Goal: Task Accomplishment & Management: Complete application form

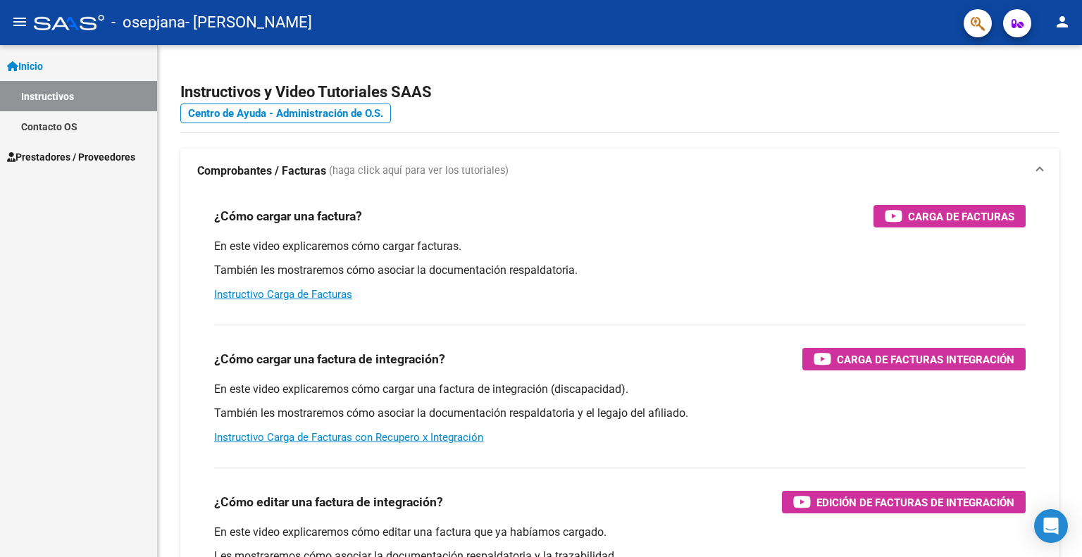
click at [54, 156] on span "Prestadores / Proveedores" at bounding box center [71, 156] width 128 height 15
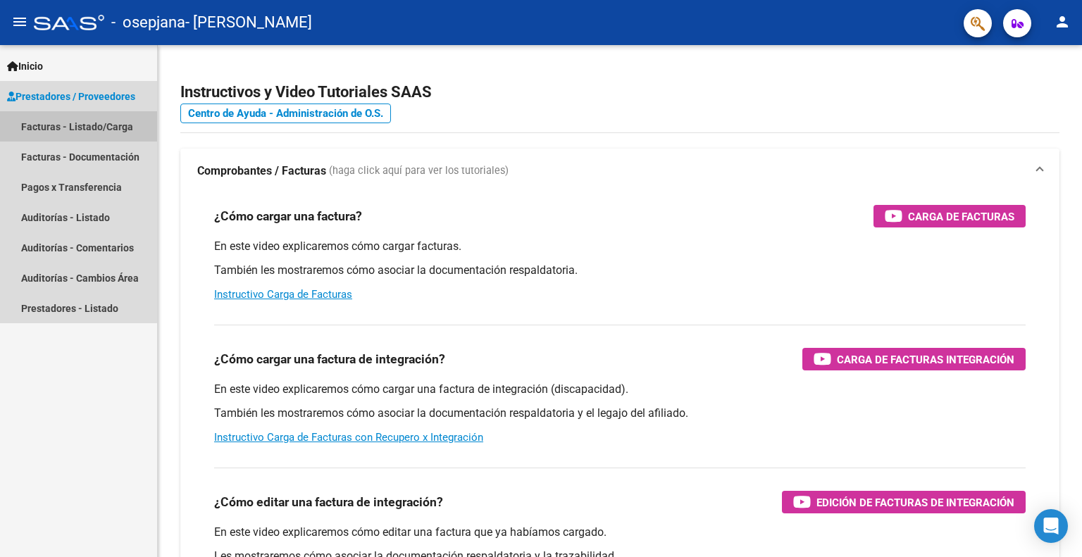
click at [62, 121] on link "Facturas - Listado/Carga" at bounding box center [78, 126] width 157 height 30
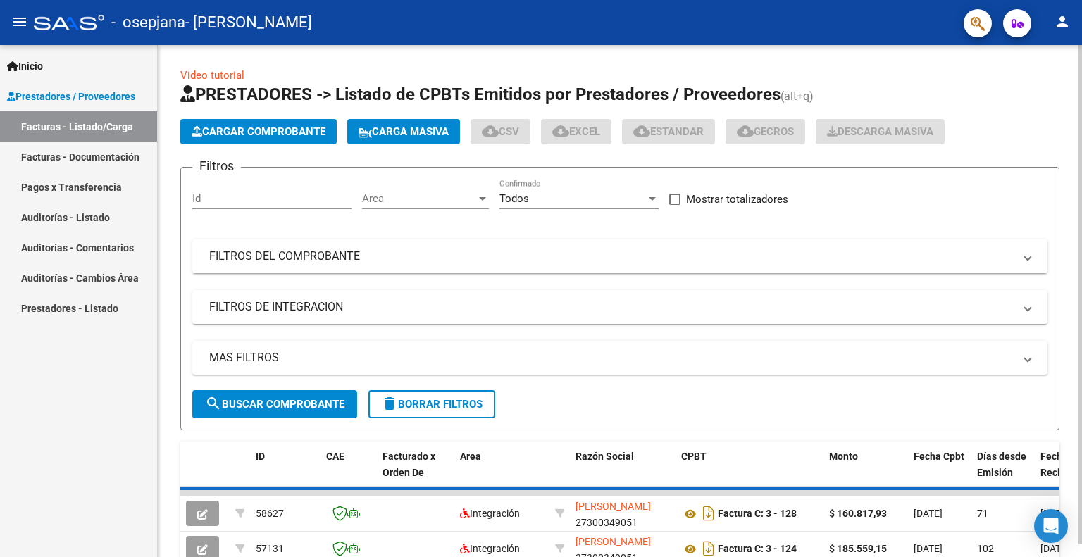
click at [276, 139] on button "Cargar Comprobante" at bounding box center [258, 131] width 156 height 25
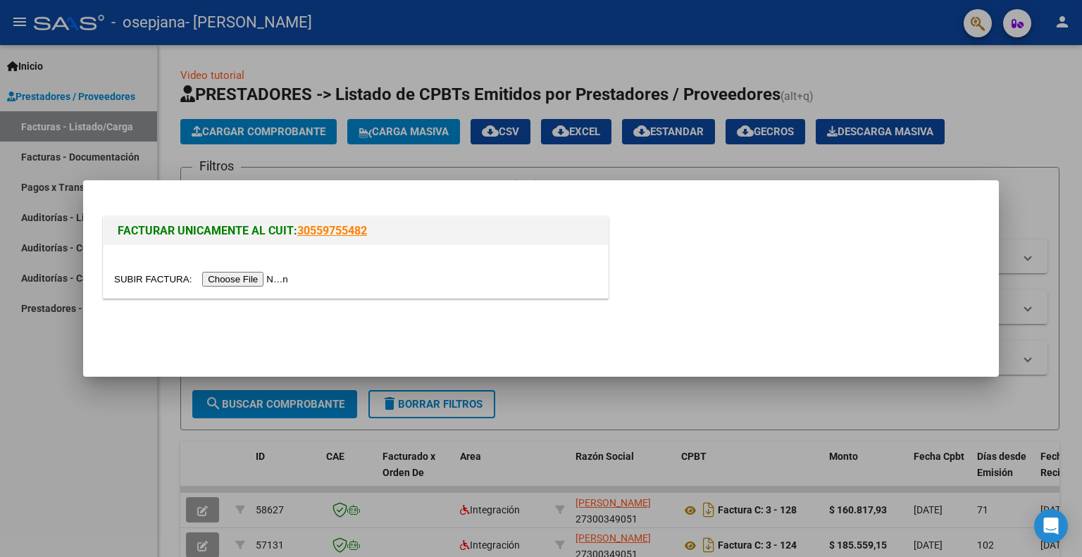
click at [271, 278] on input "file" at bounding box center [203, 279] width 178 height 15
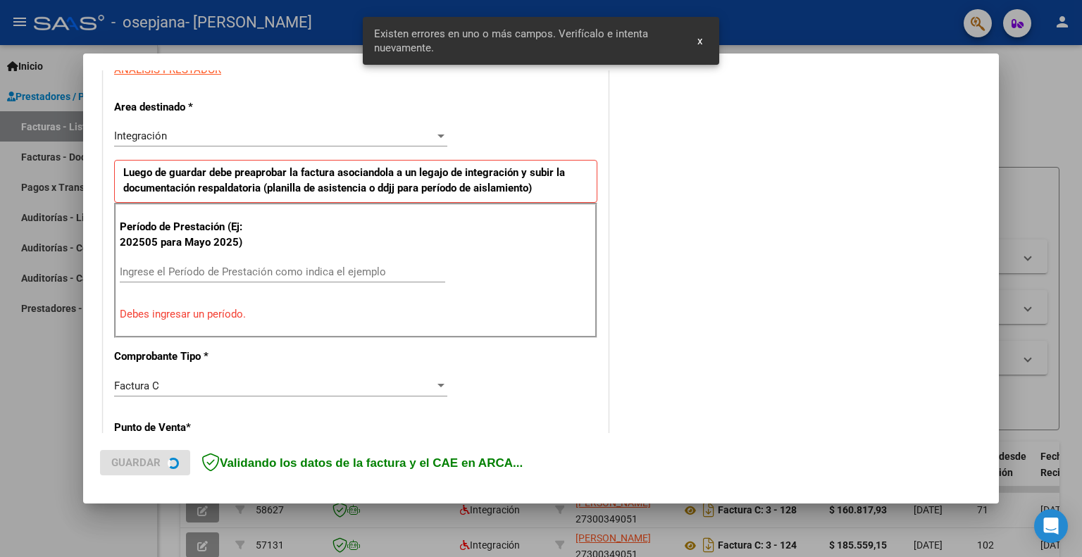
scroll to position [282, 0]
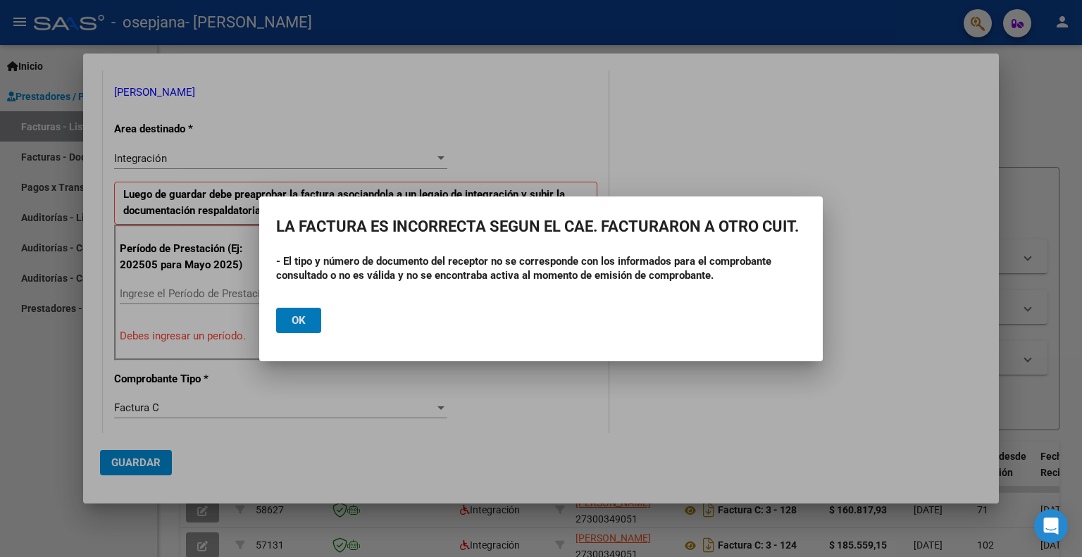
click at [292, 319] on span "Ok" at bounding box center [299, 320] width 14 height 13
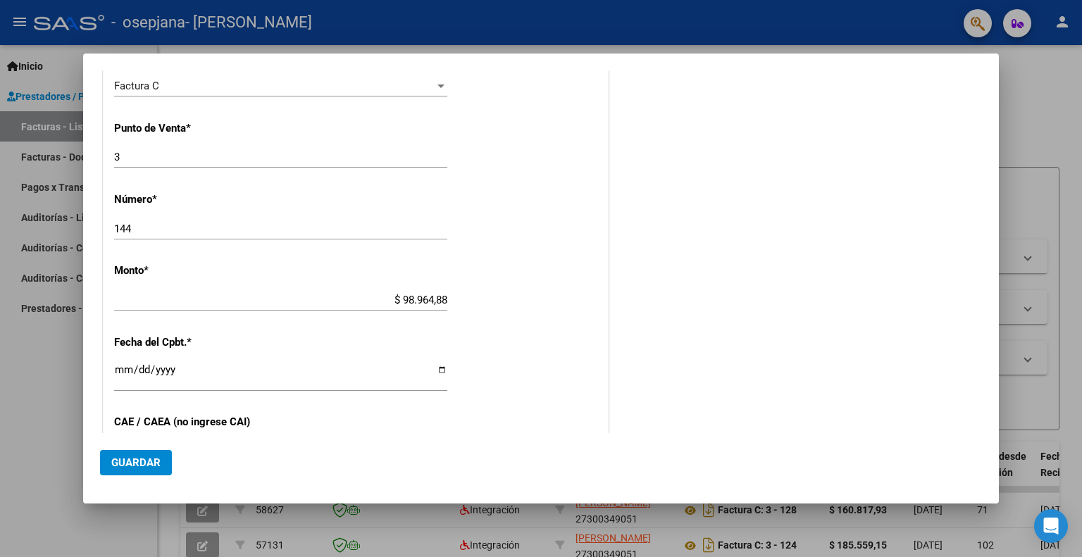
scroll to position [634, 0]
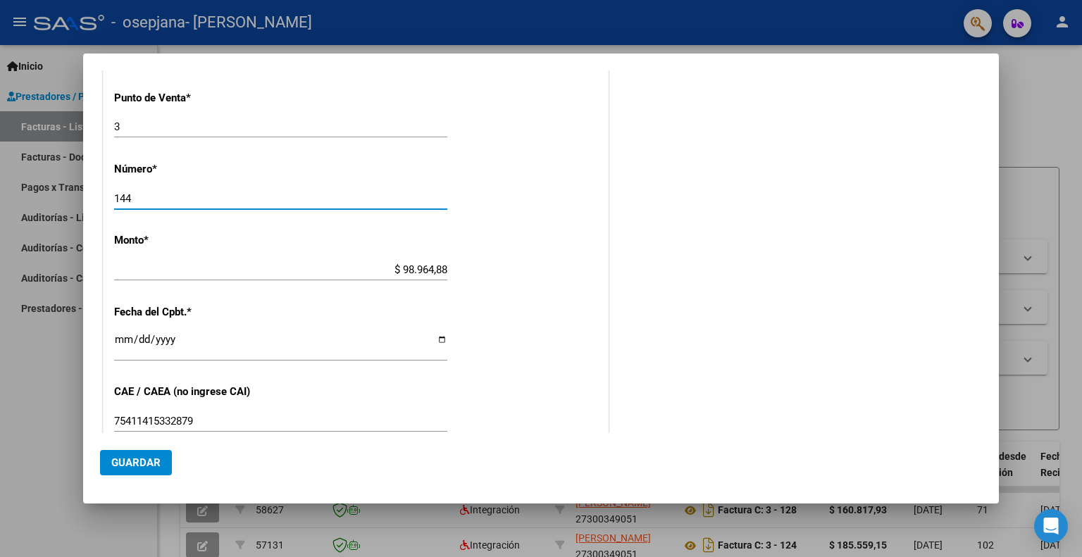
click at [146, 196] on input "144" at bounding box center [280, 198] width 333 height 13
click at [840, 193] on div "COMENTARIOS Comentarios del Prestador / Gerenciador:" at bounding box center [796, 83] width 370 height 1261
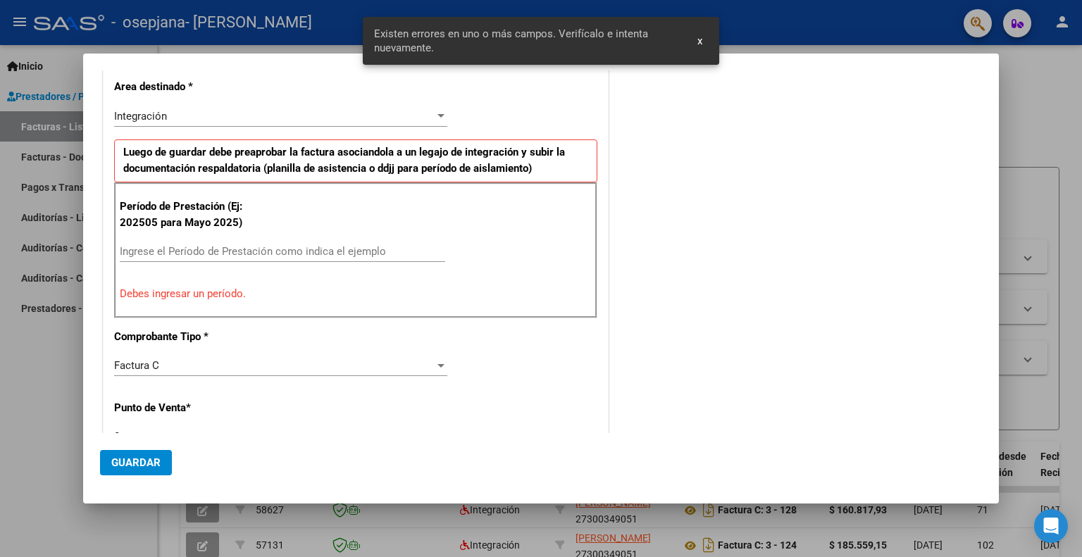
scroll to position [308, 0]
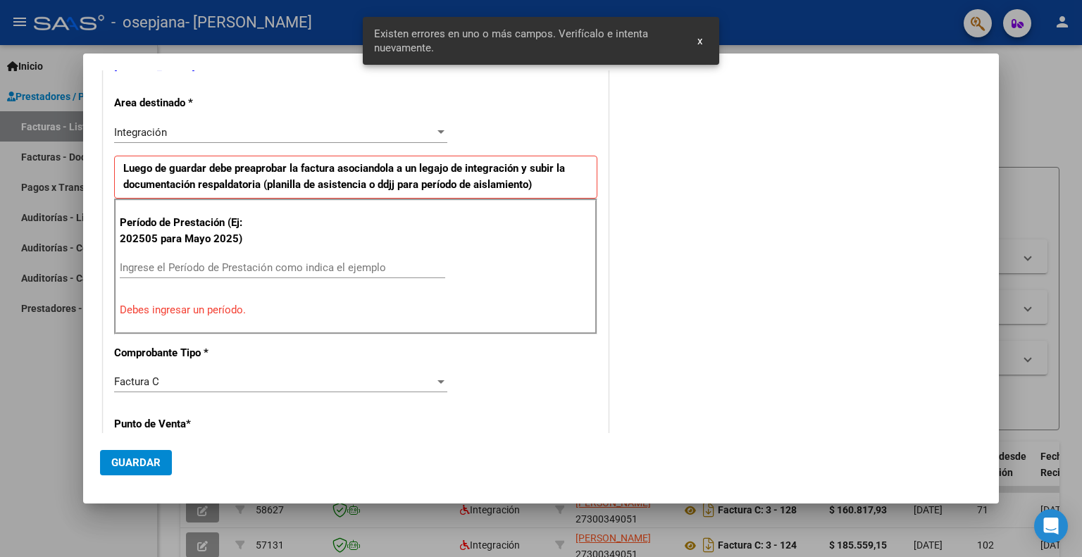
click at [704, 43] on button "x" at bounding box center [699, 40] width 27 height 25
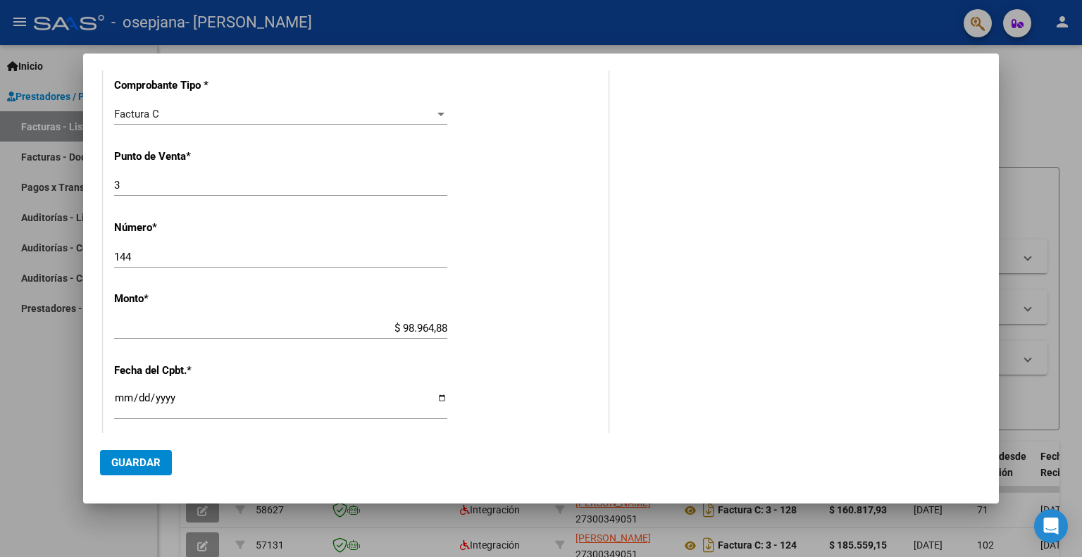
scroll to position [589, 0]
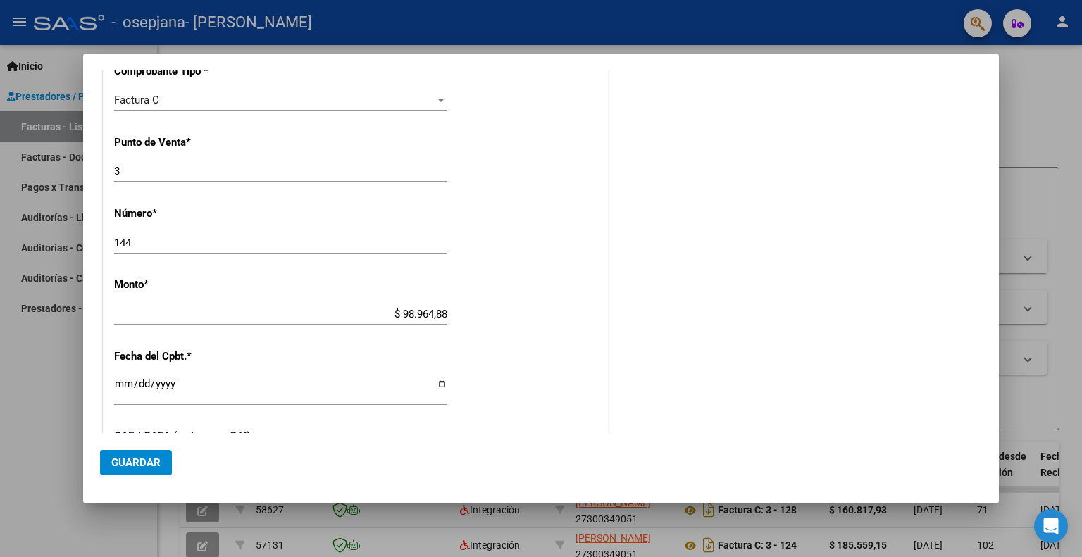
drag, startPoint x: 137, startPoint y: 233, endPoint x: 93, endPoint y: 239, distance: 44.8
click at [93, 239] on mat-dialog-content "COMPROBANTE VER COMPROBANTE El comprobante fue leído exitosamente. DATOS DEL CO…" at bounding box center [541, 251] width 916 height 362
click at [161, 472] on button "Guardar" at bounding box center [136, 462] width 72 height 25
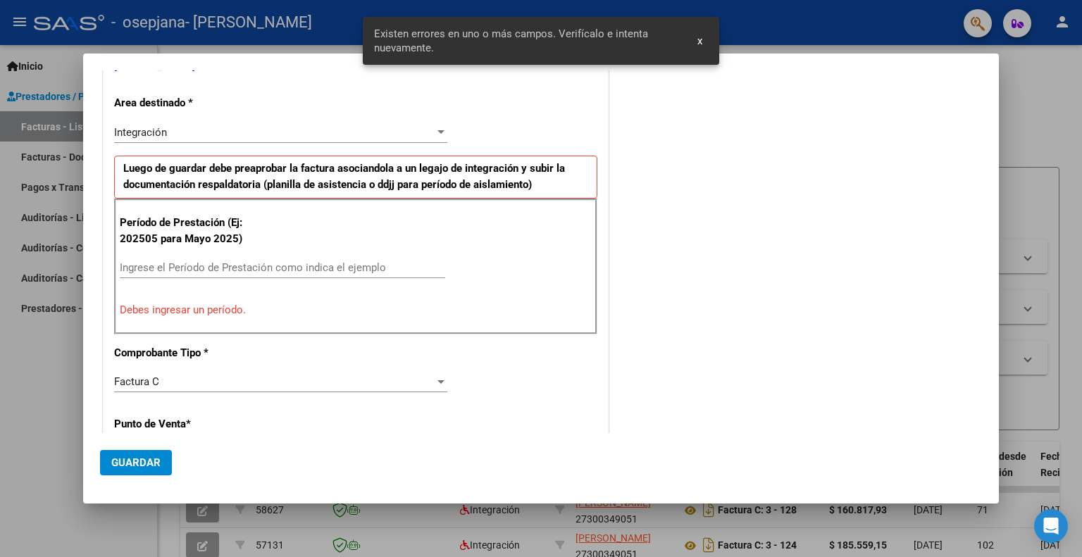
scroll to position [0, 0]
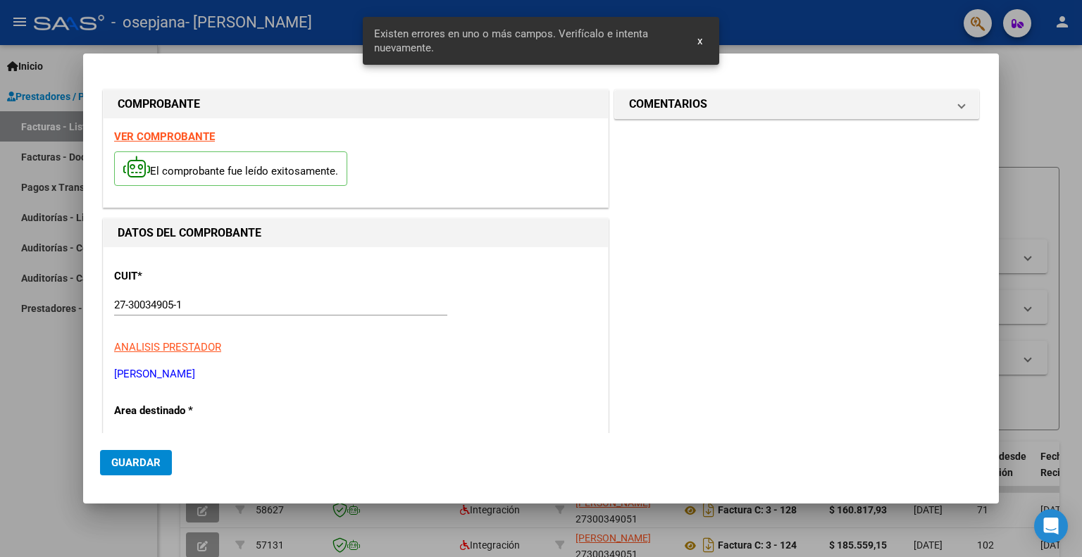
click at [1011, 113] on div at bounding box center [541, 278] width 1082 height 557
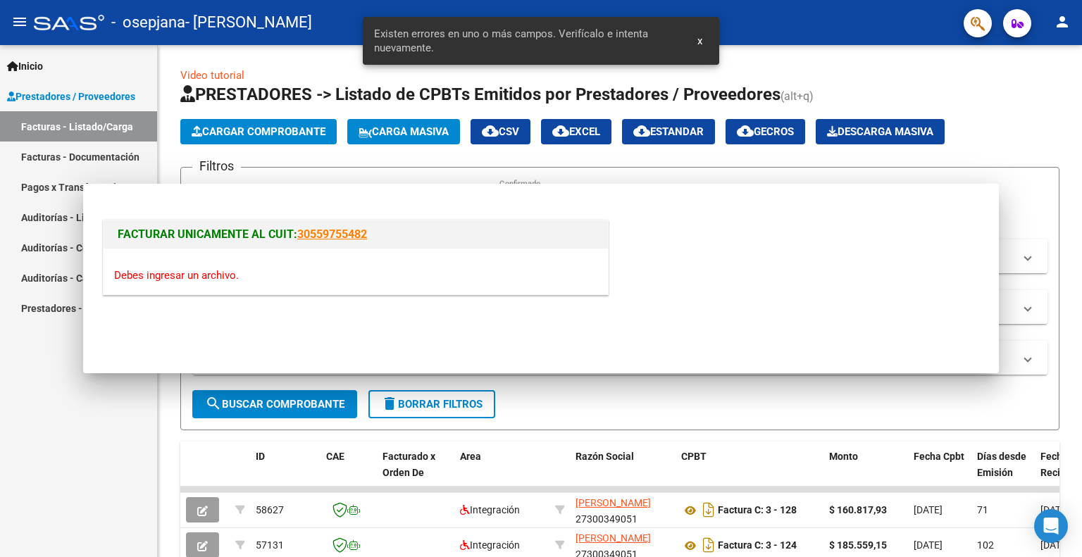
click at [1011, 113] on app-list-header "PRESTADORES -> Listado de CPBTs Emitidos por Prestadores / Proveedores (alt+q) …" at bounding box center [619, 256] width 879 height 347
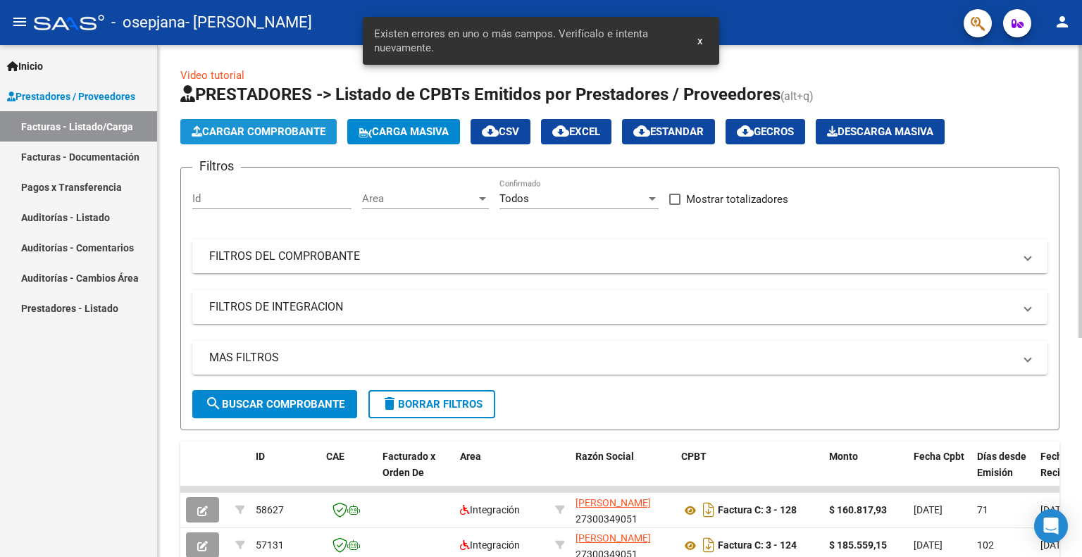
click at [249, 135] on span "Cargar Comprobante" at bounding box center [259, 131] width 134 height 13
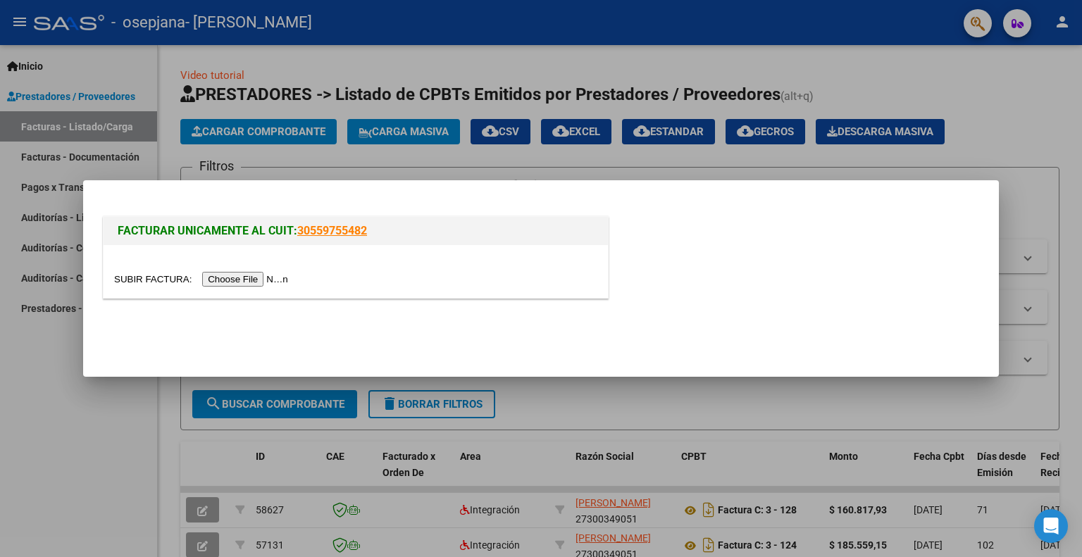
click at [258, 282] on input "file" at bounding box center [203, 279] width 178 height 15
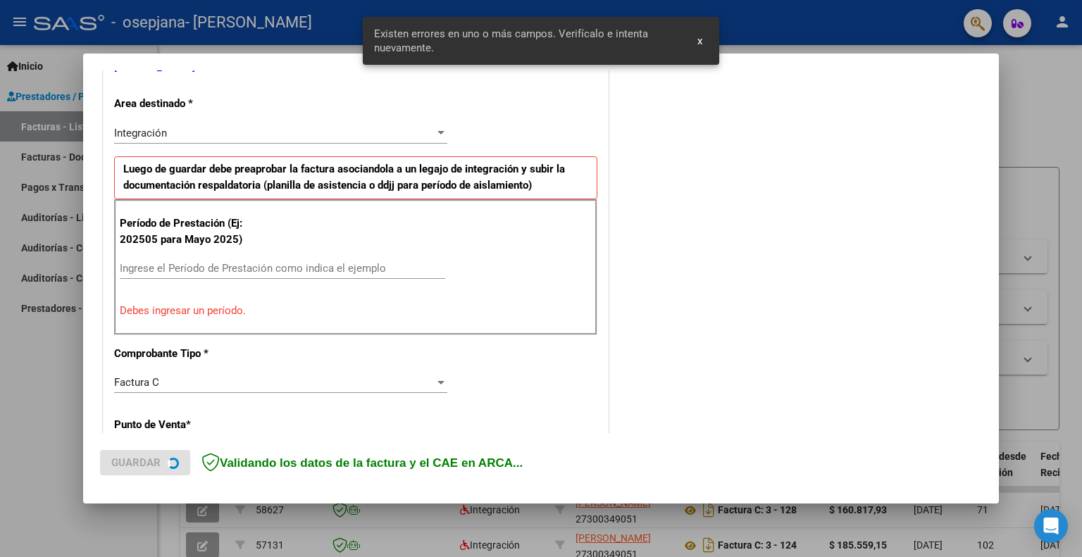
scroll to position [308, 0]
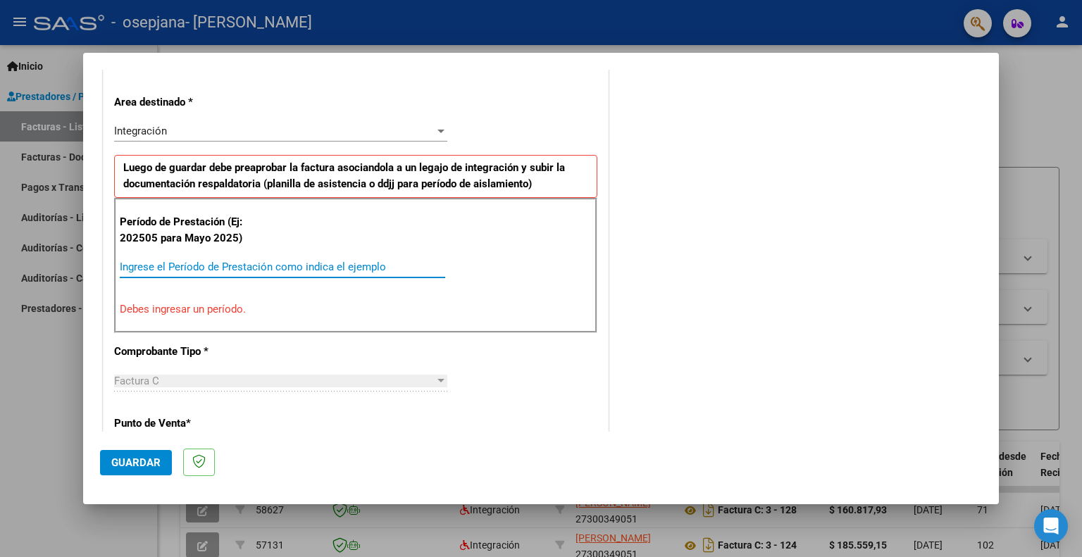
click at [127, 264] on input "Ingrese el Período de Prestación como indica el ejemplo" at bounding box center [282, 267] width 325 height 13
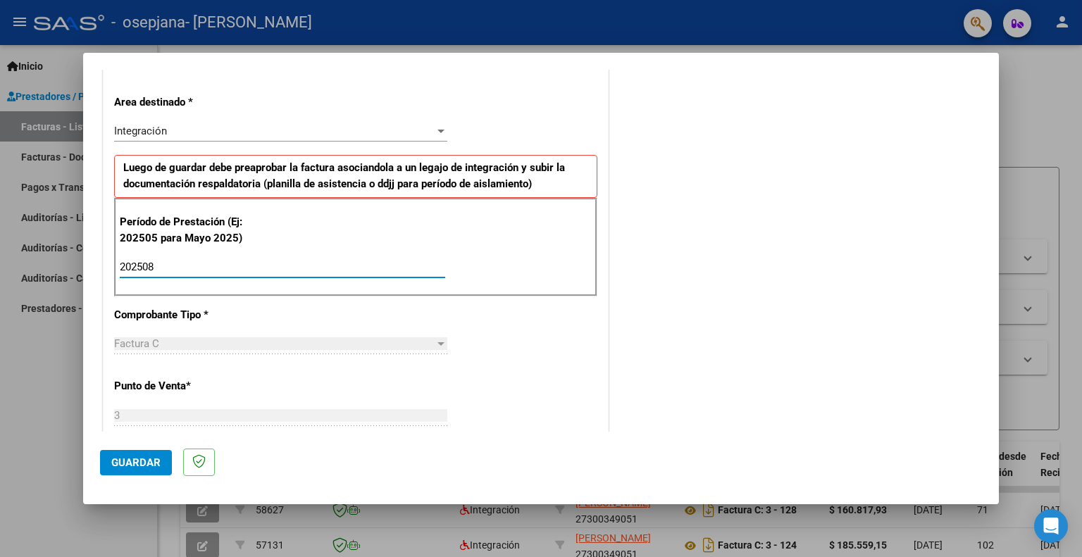
type input "202508"
click at [665, 429] on div "COMENTARIOS Comentarios del Prestador / Gerenciador:" at bounding box center [796, 390] width 370 height 1224
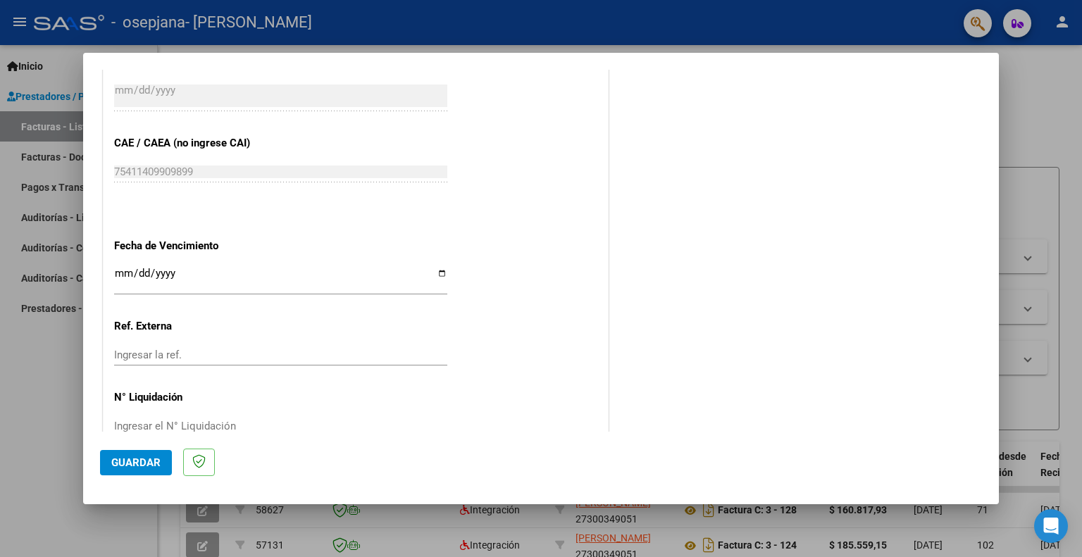
scroll to position [875, 0]
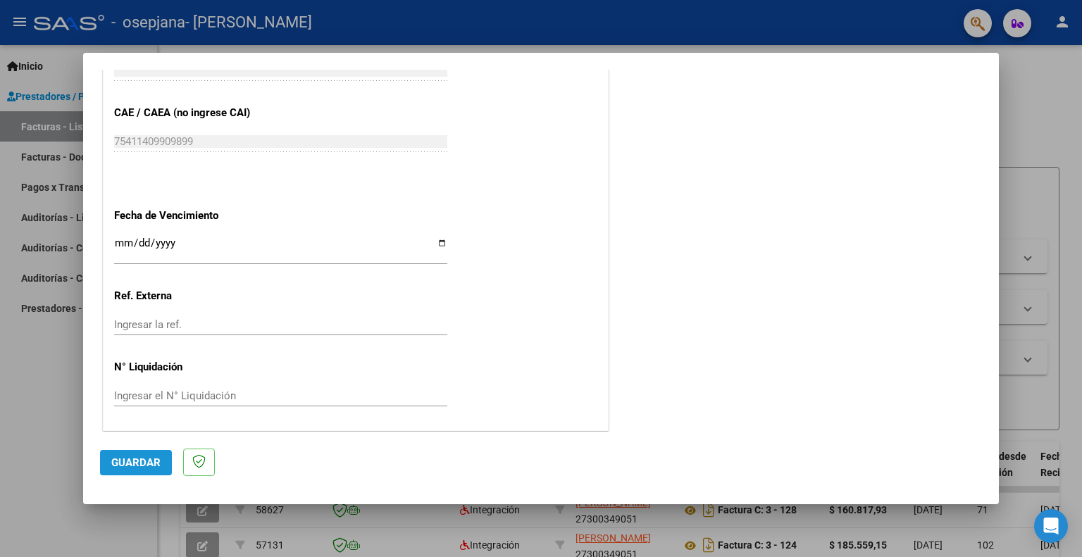
click at [149, 464] on span "Guardar" at bounding box center [135, 462] width 49 height 13
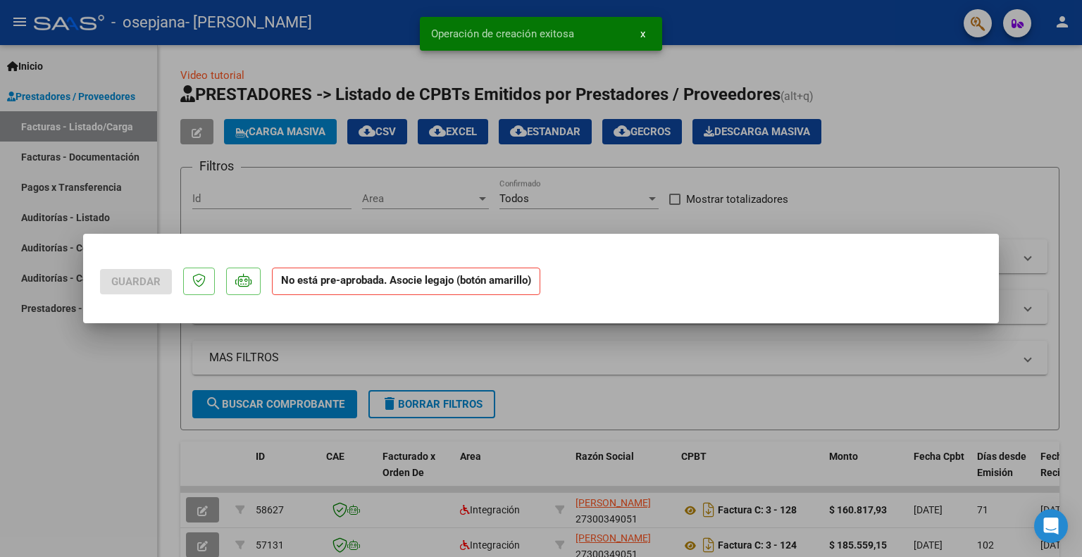
scroll to position [0, 0]
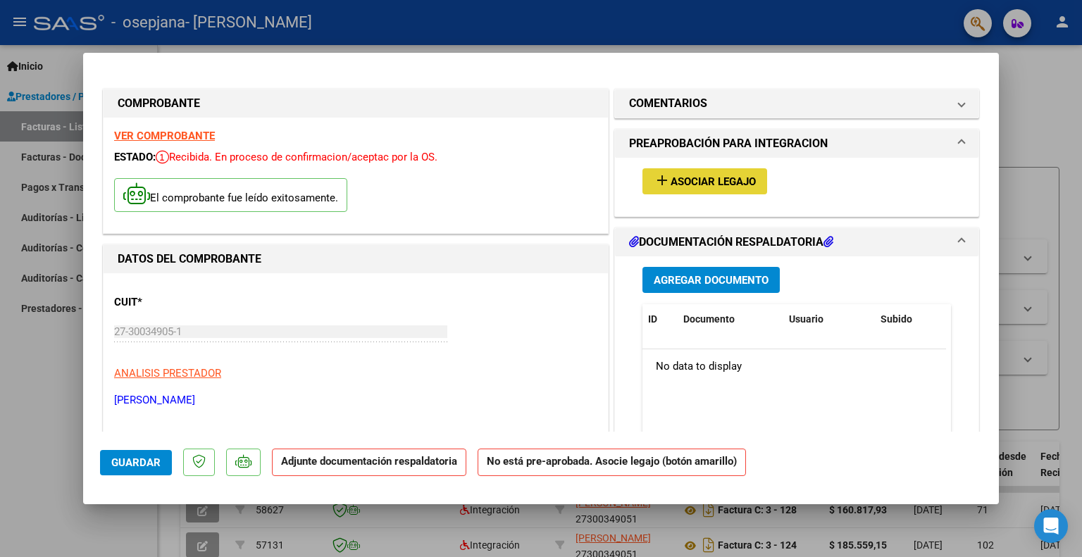
click at [682, 180] on span "Asociar Legajo" at bounding box center [712, 181] width 85 height 13
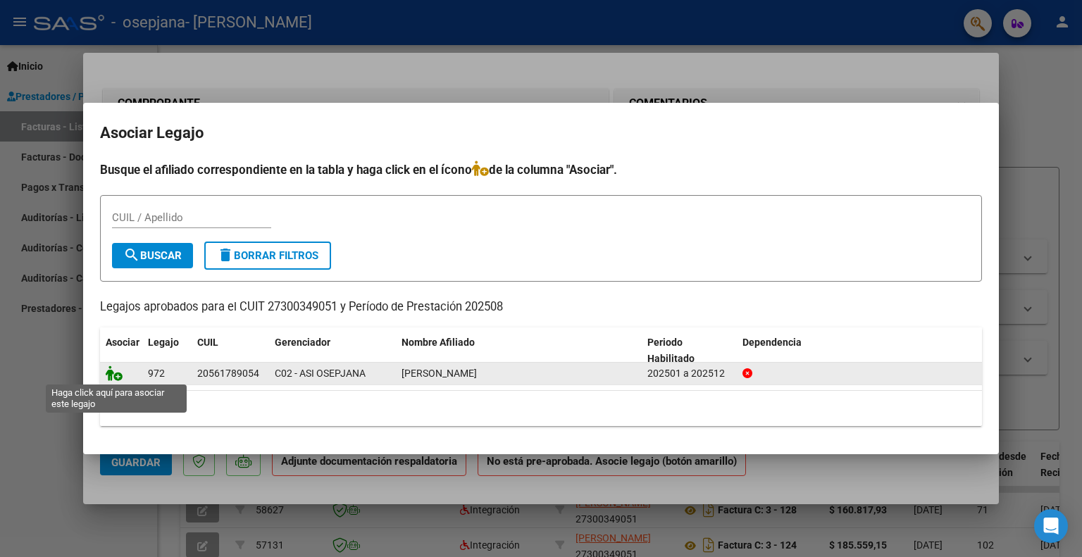
click at [112, 377] on icon at bounding box center [114, 373] width 17 height 15
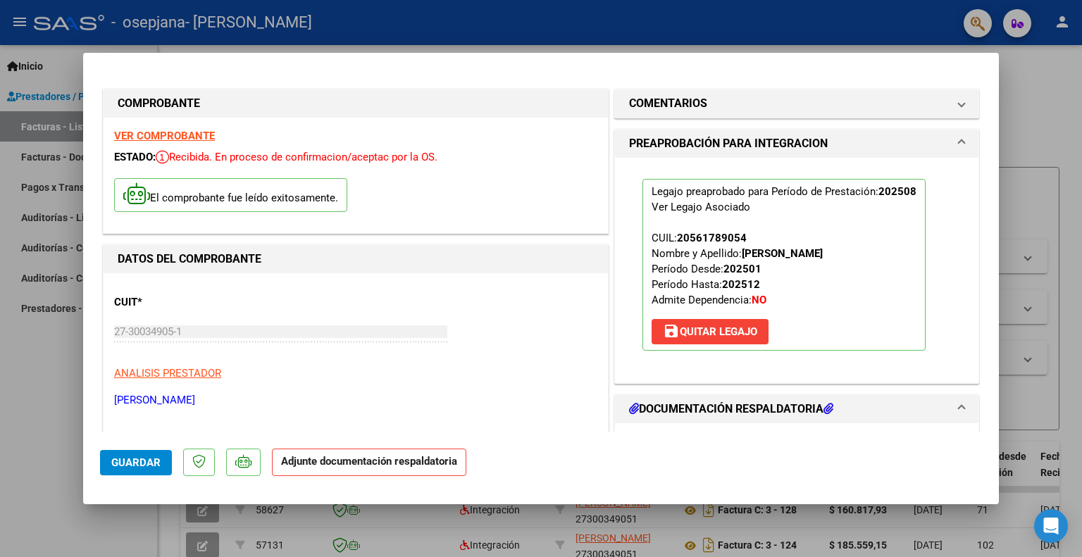
click at [751, 409] on h1 "DOCUMENTACIÓN RESPALDATORIA" at bounding box center [731, 409] width 204 height 17
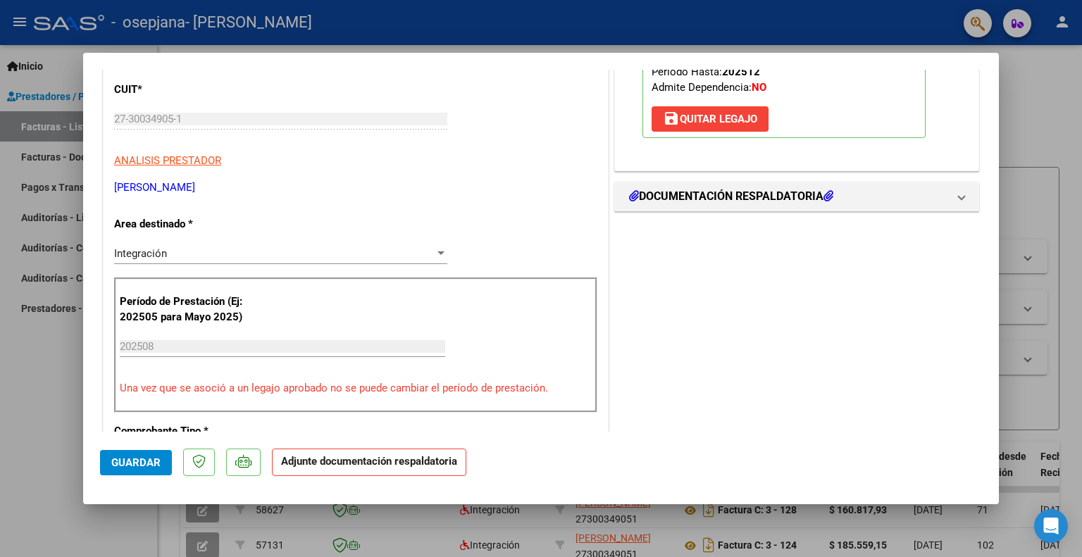
scroll to position [211, 0]
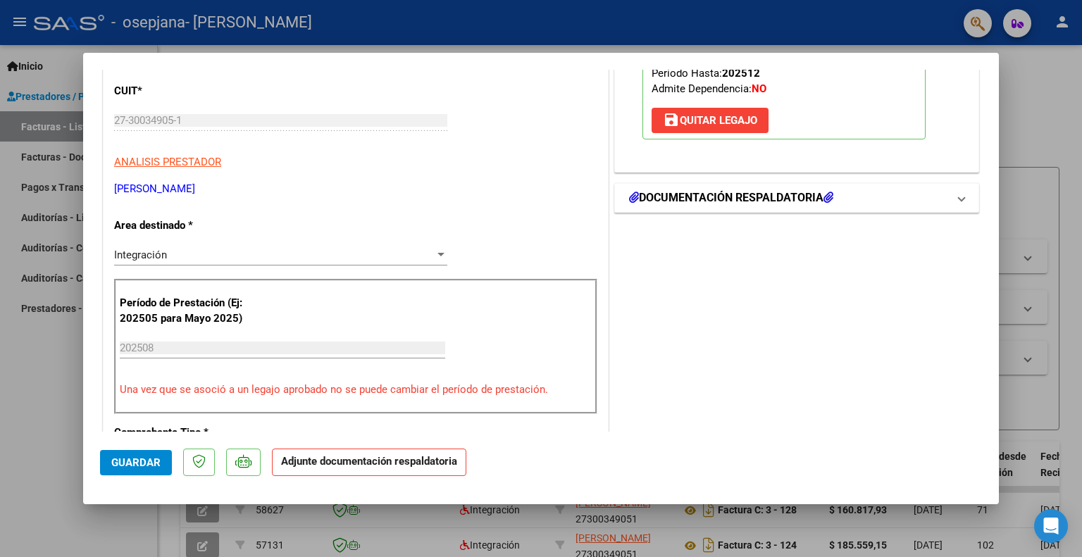
click at [699, 203] on h1 "DOCUMENTACIÓN RESPALDATORIA" at bounding box center [731, 197] width 204 height 17
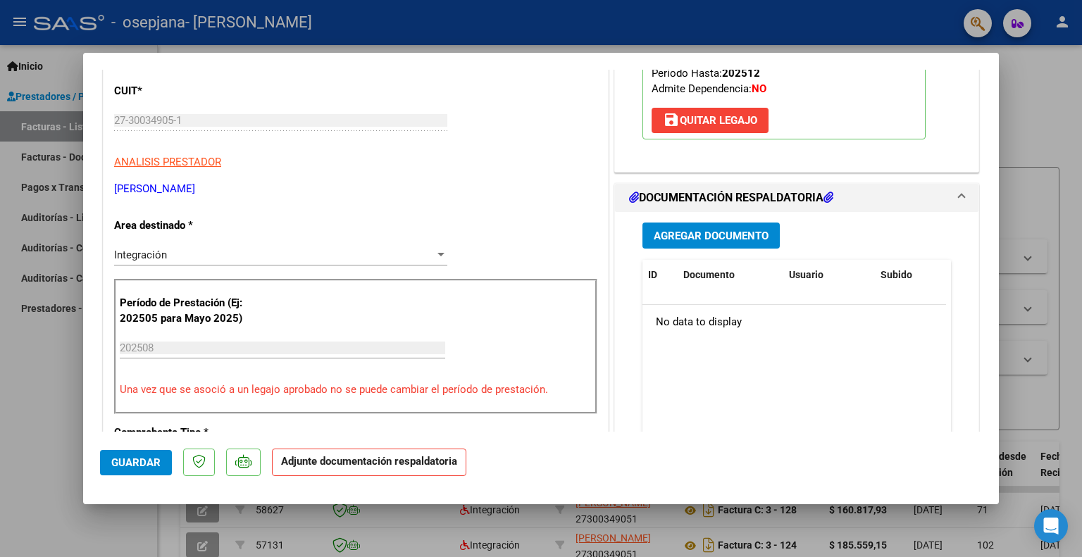
click at [700, 232] on span "Agregar Documento" at bounding box center [711, 236] width 115 height 13
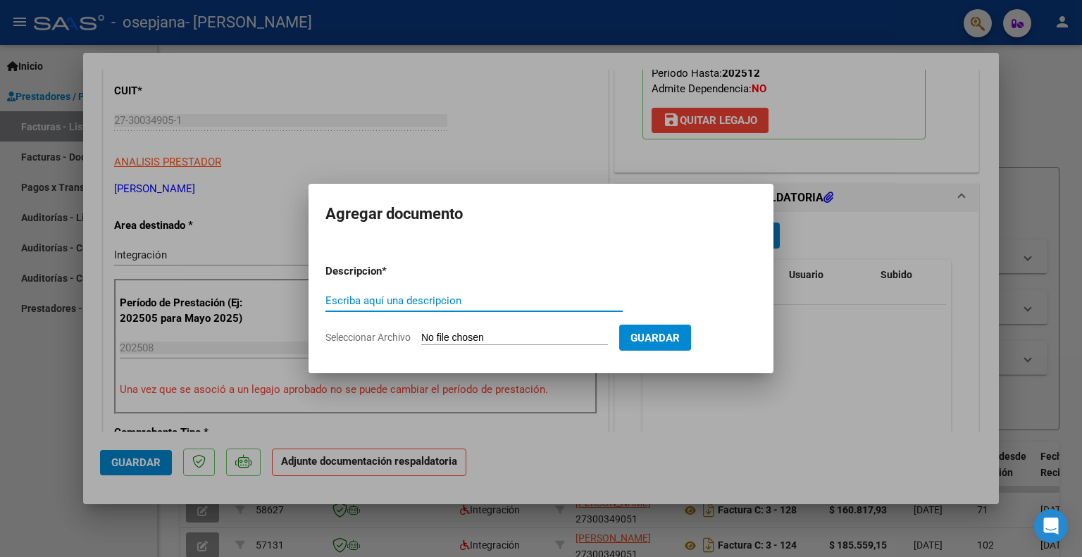
click at [435, 337] on input "Seleccionar Archivo" at bounding box center [514, 338] width 187 height 13
type input "C:\fakepath\27300349051_011_00003_00000140.pdf"
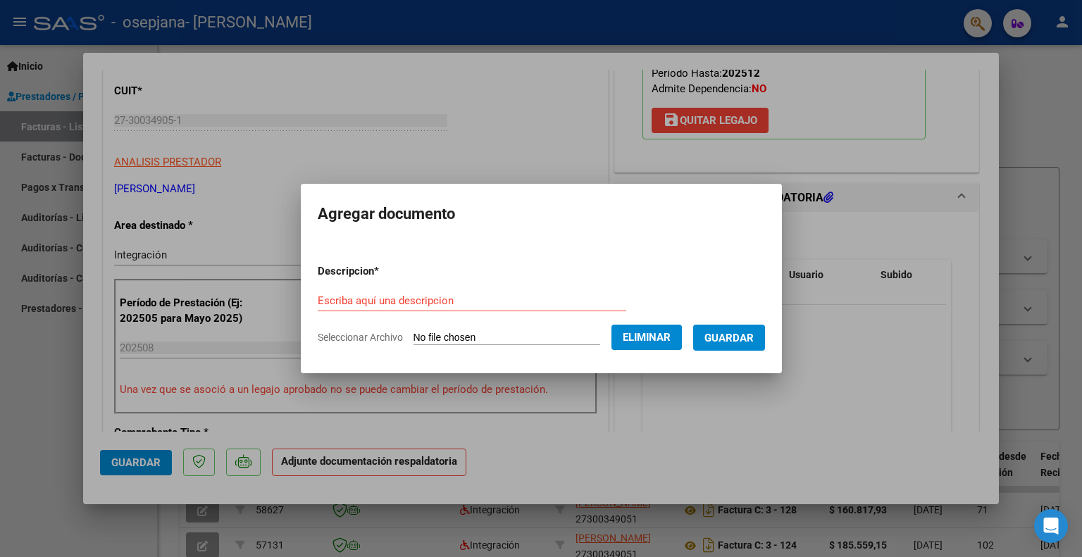
click at [330, 296] on input "Escriba aquí una descripcion" at bounding box center [472, 300] width 308 height 13
type input "Factura"
click at [738, 339] on span "Guardar" at bounding box center [728, 338] width 49 height 13
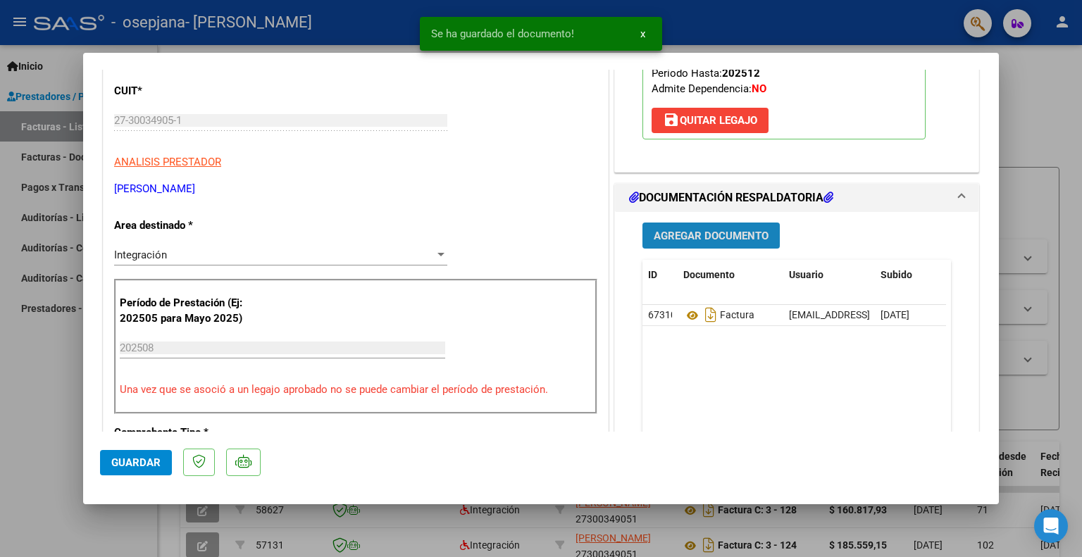
click at [706, 238] on span "Agregar Documento" at bounding box center [711, 236] width 115 height 13
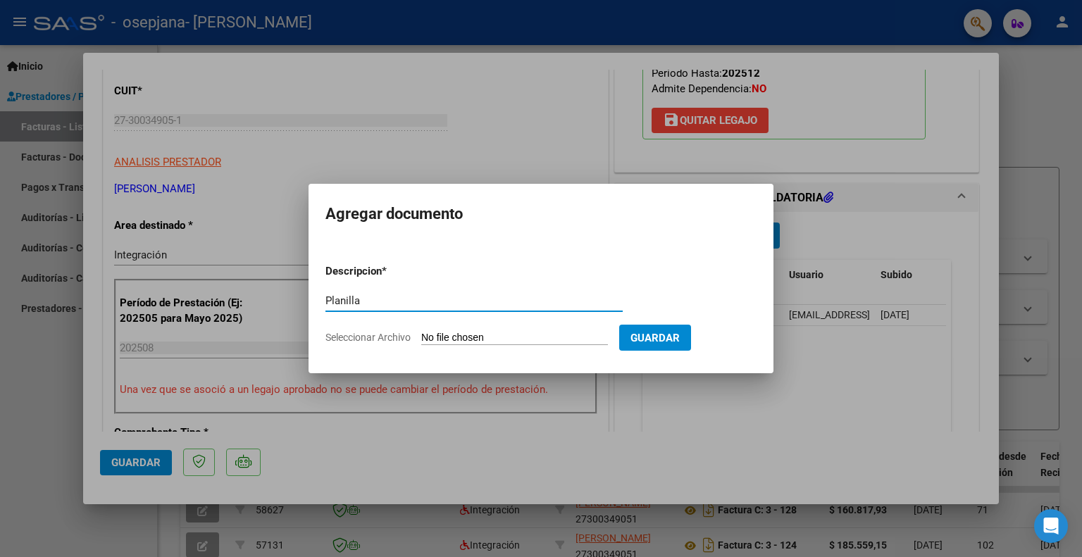
type input "Planilla"
click at [498, 337] on input "Seleccionar Archivo" at bounding box center [514, 338] width 187 height 13
click at [516, 335] on input "Seleccionar Archivo" at bounding box center [514, 338] width 187 height 13
type input "C:\fakepath\Planilla [PERSON_NAME].pdf"
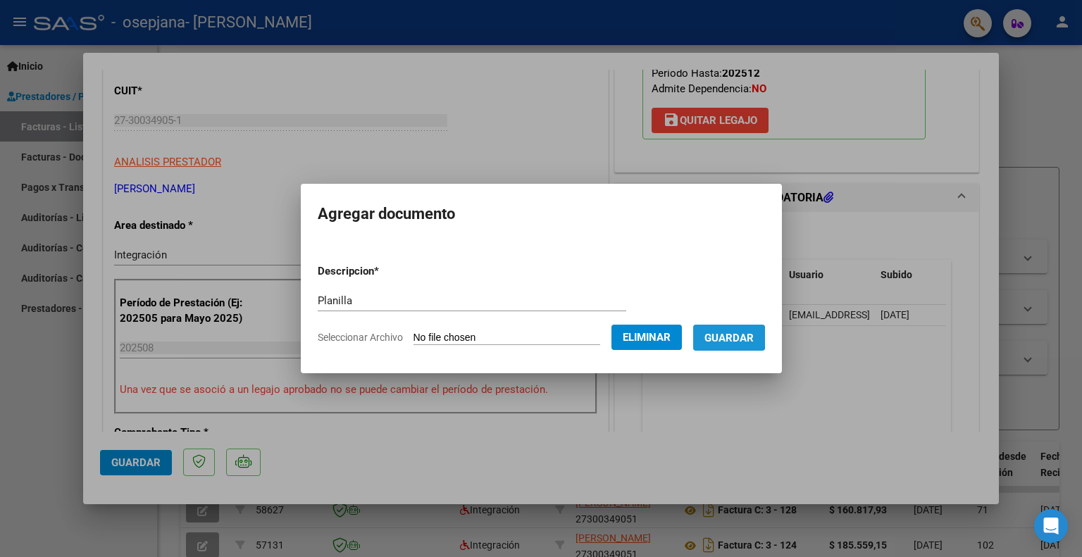
click at [735, 337] on span "Guardar" at bounding box center [728, 338] width 49 height 13
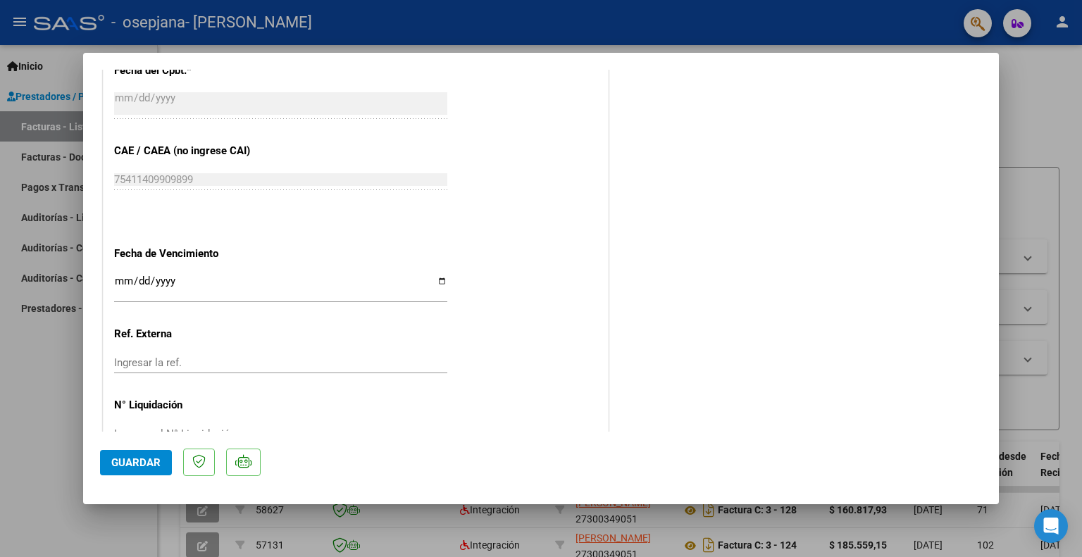
scroll to position [897, 0]
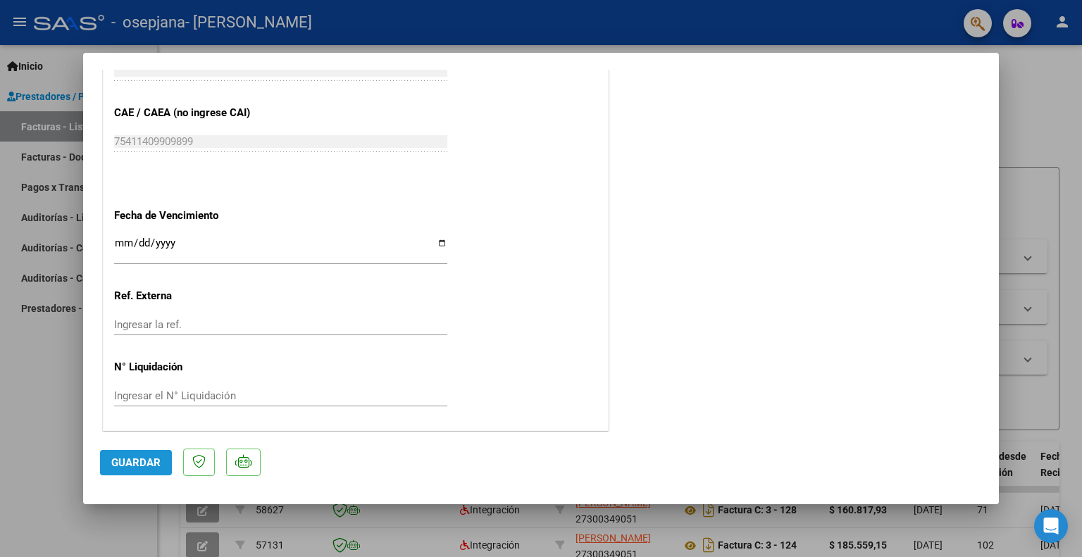
click at [143, 465] on span "Guardar" at bounding box center [135, 462] width 49 height 13
drag, startPoint x: 1036, startPoint y: 92, endPoint x: 1049, endPoint y: 209, distance: 117.6
click at [1036, 93] on div at bounding box center [541, 278] width 1082 height 557
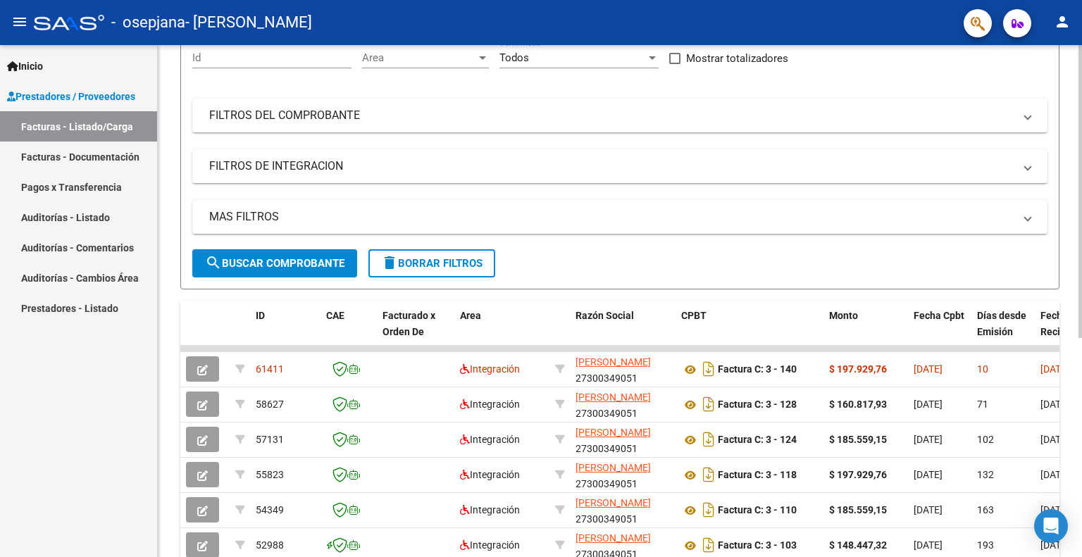
scroll to position [0, 0]
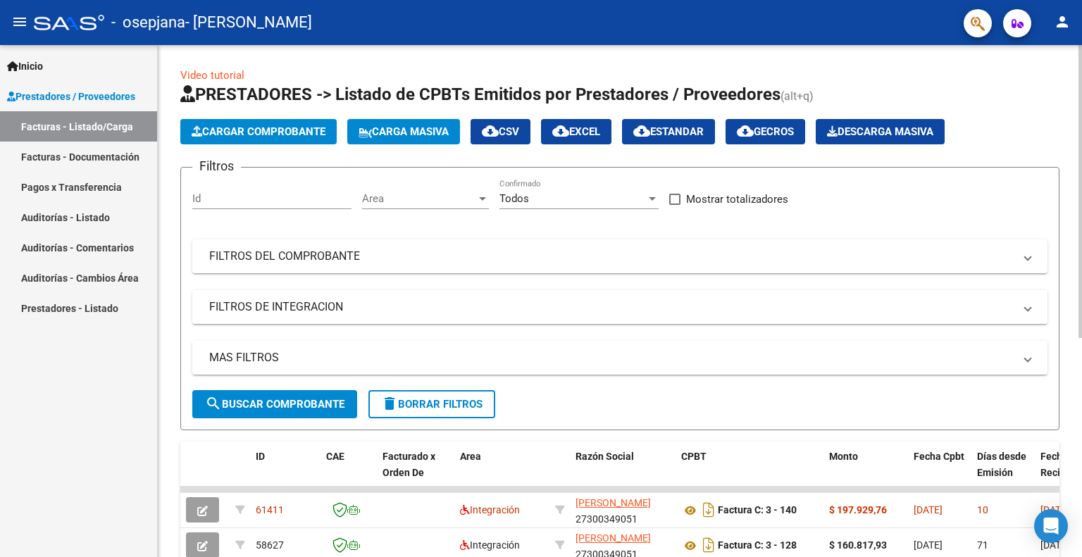
click at [254, 134] on span "Cargar Comprobante" at bounding box center [259, 131] width 134 height 13
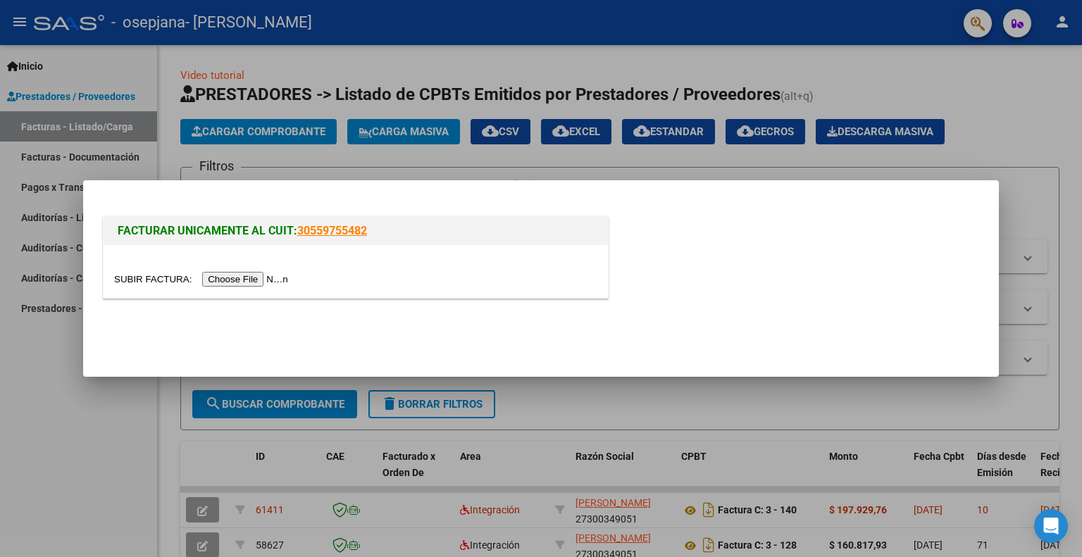
click at [270, 280] on input "file" at bounding box center [203, 279] width 178 height 15
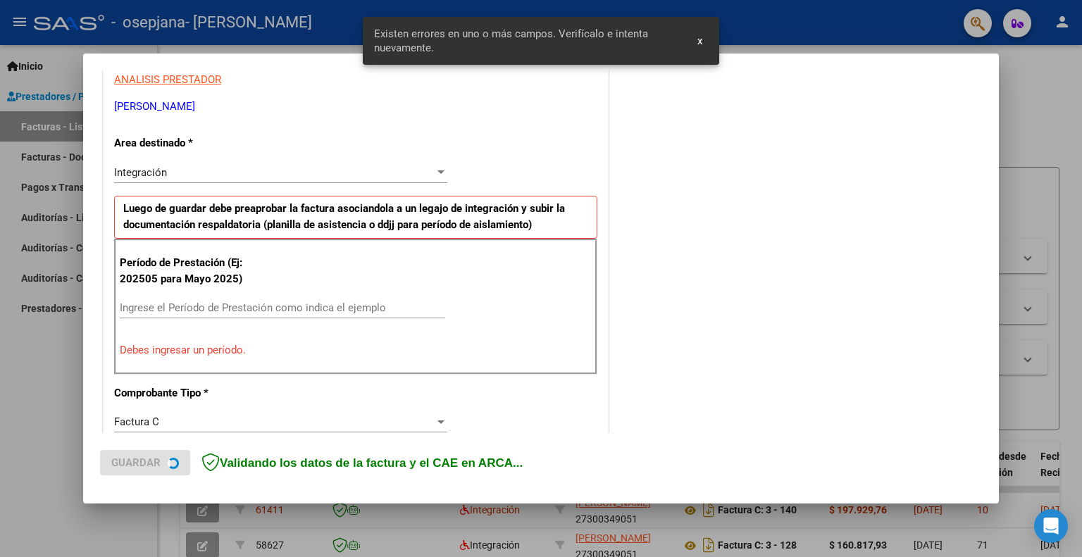
scroll to position [282, 0]
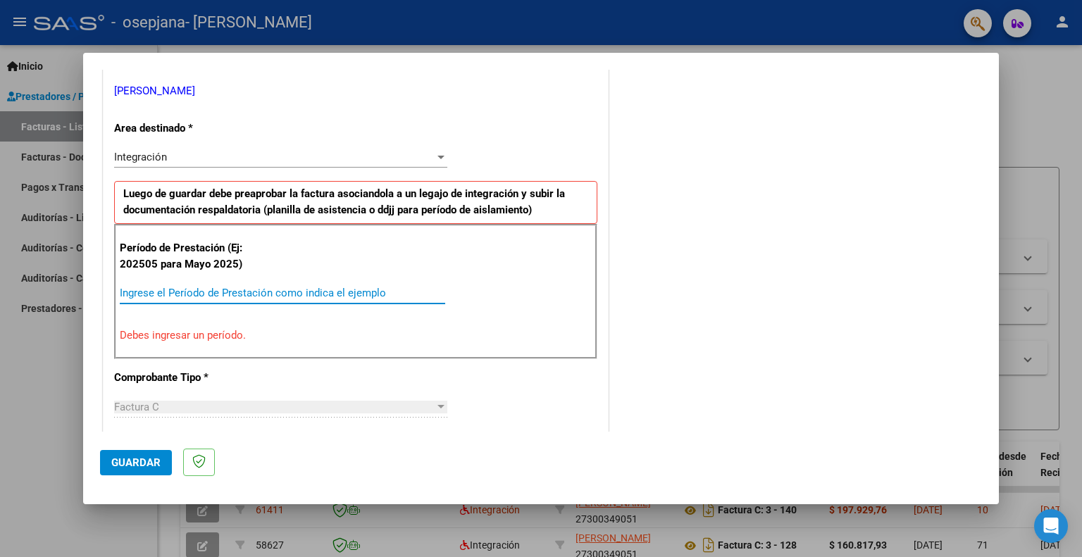
click at [124, 292] on input "Ingrese el Período de Prestación como indica el ejemplo" at bounding box center [282, 293] width 325 height 13
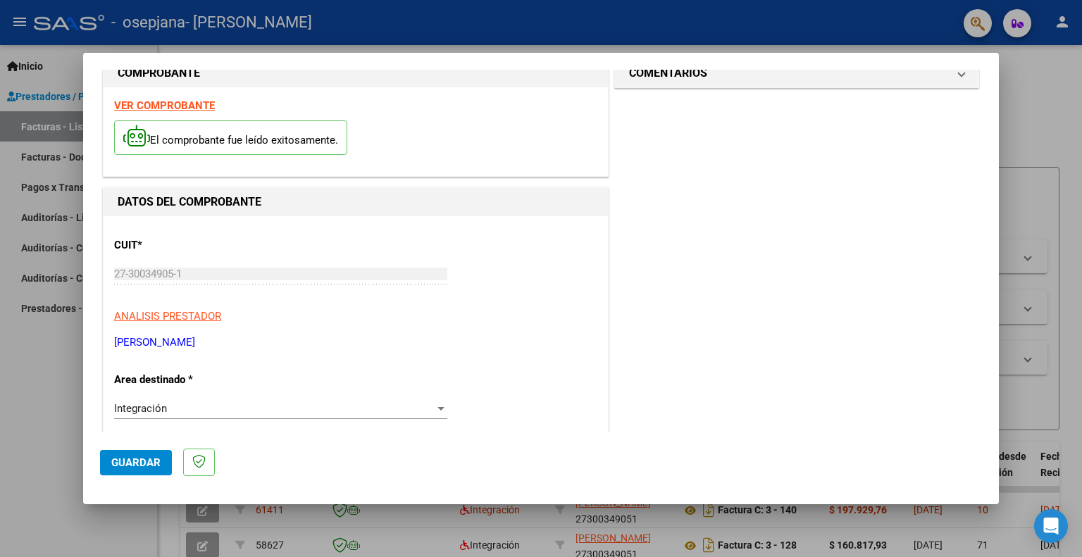
scroll to position [0, 0]
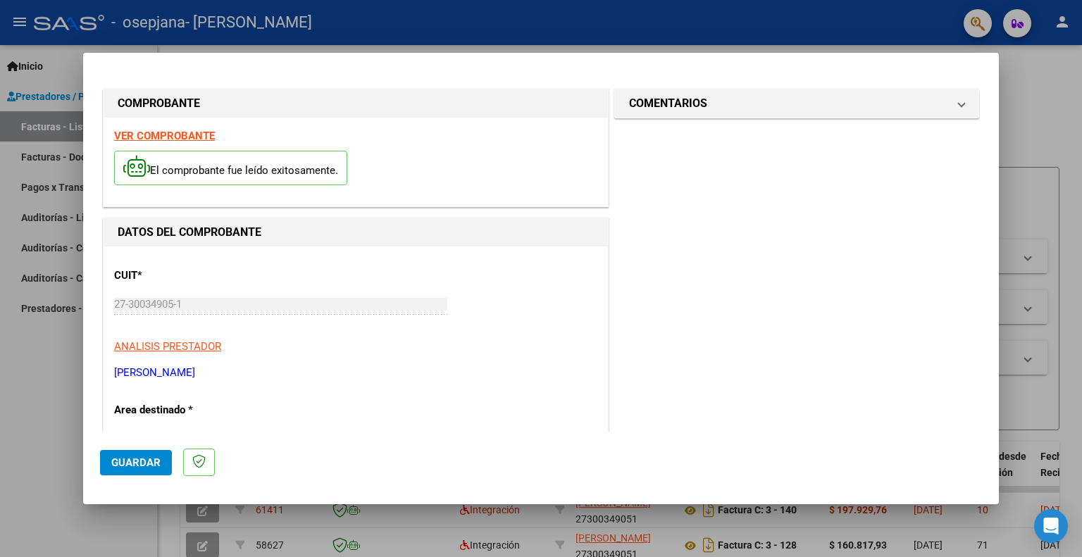
type input "202509"
click at [118, 453] on button "Guardar" at bounding box center [136, 462] width 72 height 25
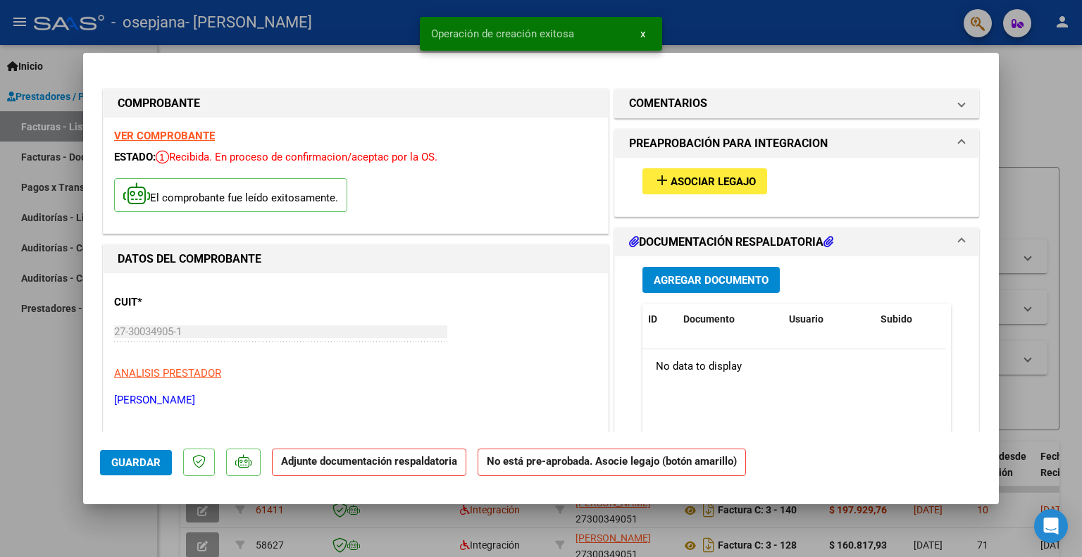
click at [693, 181] on span "Asociar Legajo" at bounding box center [712, 181] width 85 height 13
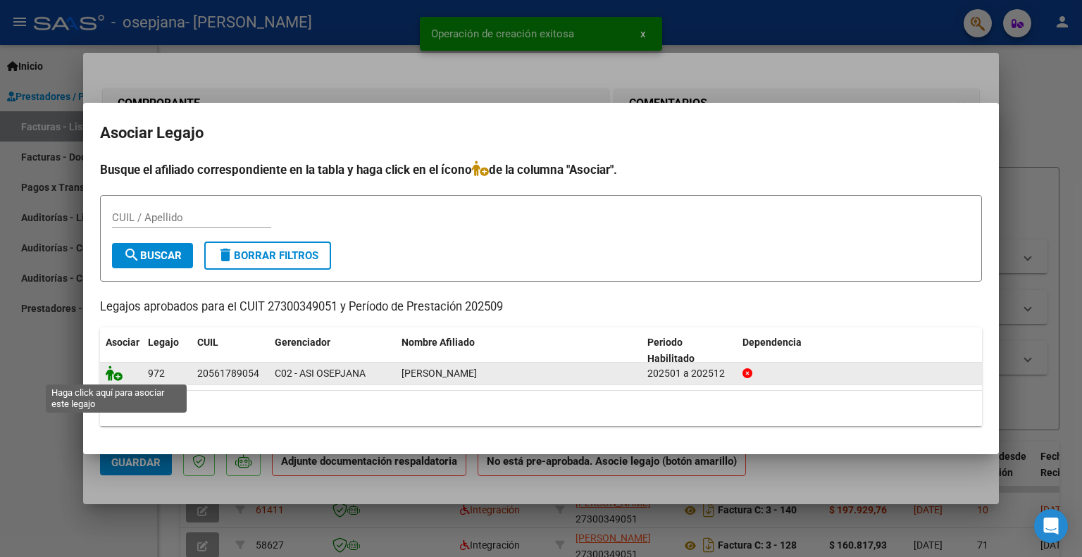
click at [111, 378] on icon at bounding box center [114, 373] width 17 height 15
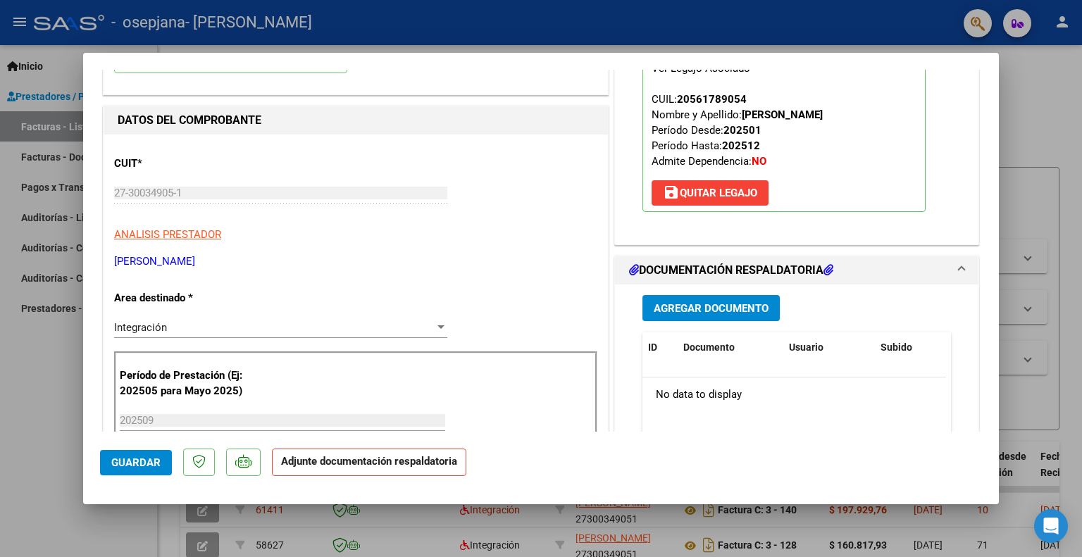
scroll to position [141, 0]
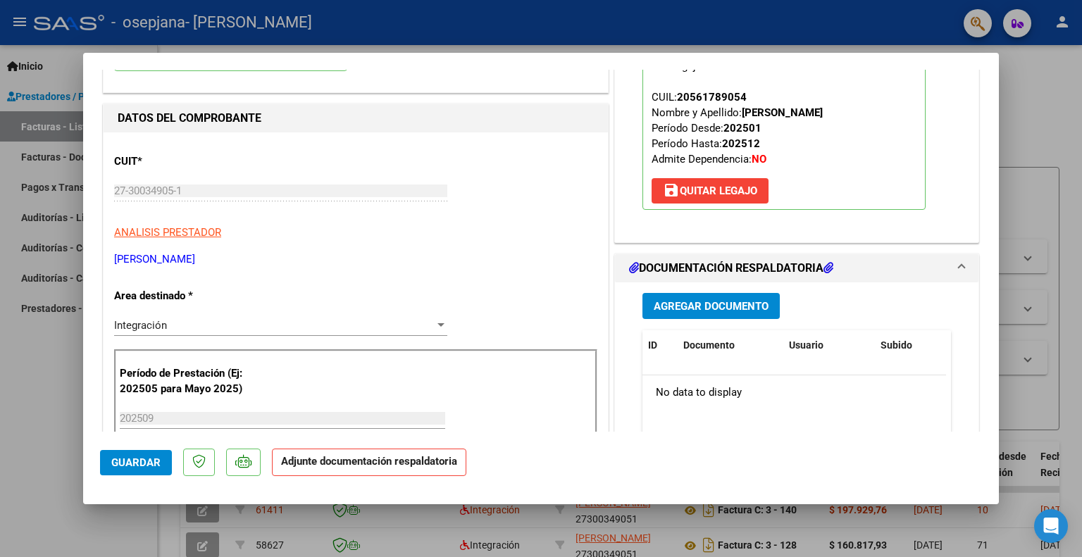
click at [711, 307] on span "Agregar Documento" at bounding box center [711, 306] width 115 height 13
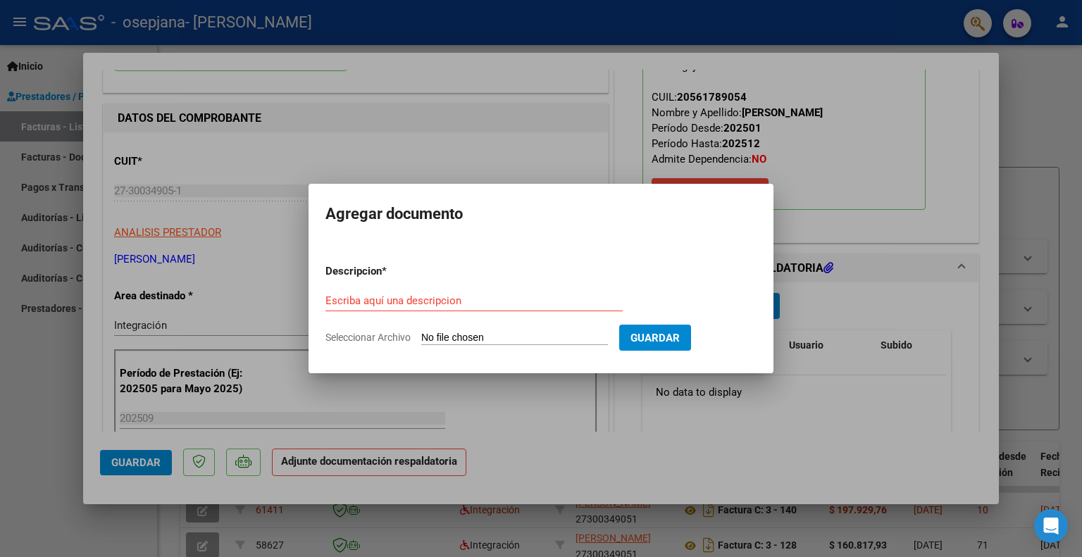
click at [451, 336] on input "Seleccionar Archivo" at bounding box center [514, 338] width 187 height 13
type input "C:\fakepath\27300349051_011_00003_00000141.pdf"
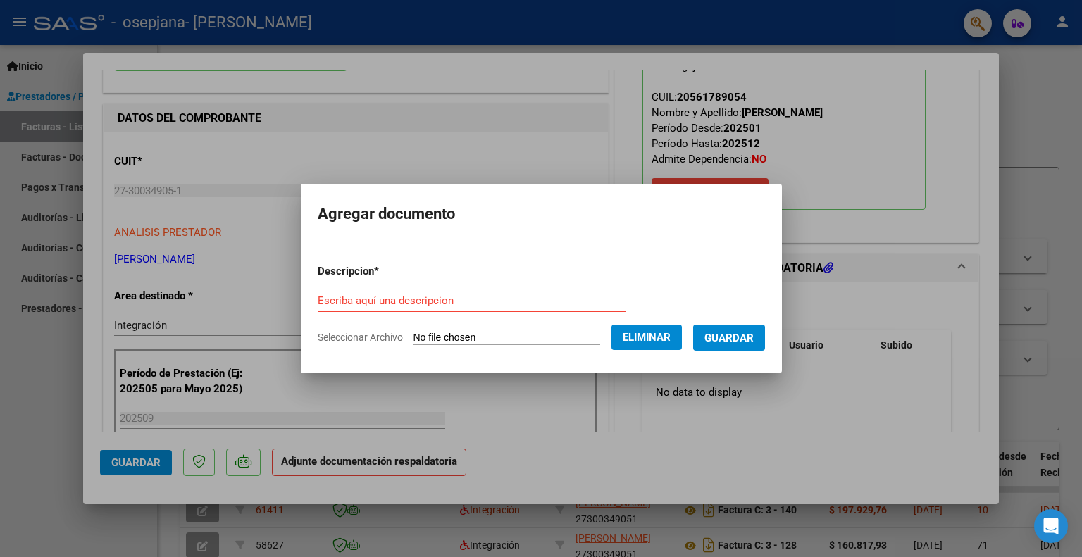
click at [404, 300] on input "Escriba aquí una descripcion" at bounding box center [472, 300] width 308 height 13
type input "Factura"
click at [746, 332] on span "Guardar" at bounding box center [728, 338] width 49 height 13
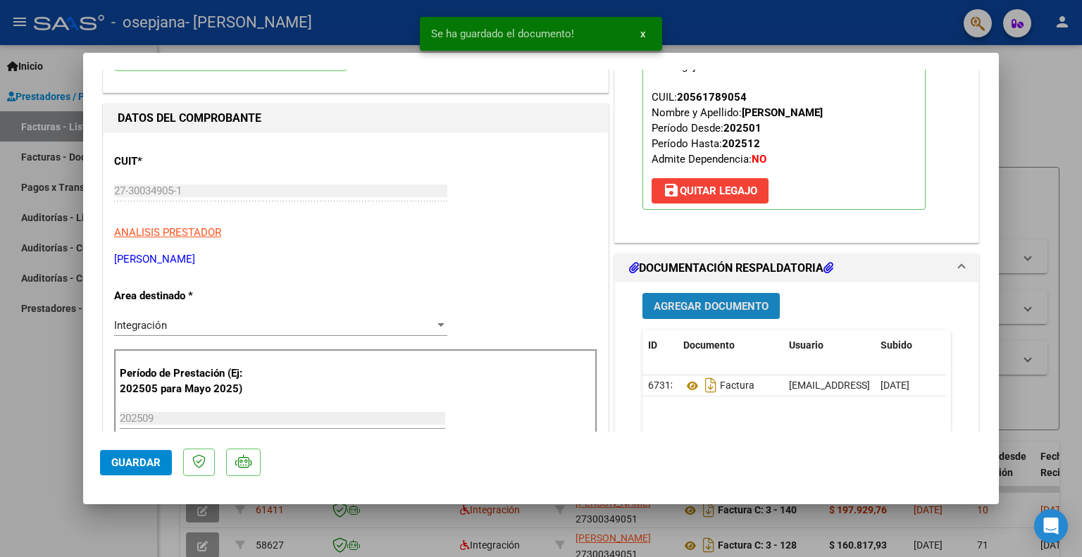
click at [719, 306] on span "Agregar Documento" at bounding box center [711, 306] width 115 height 13
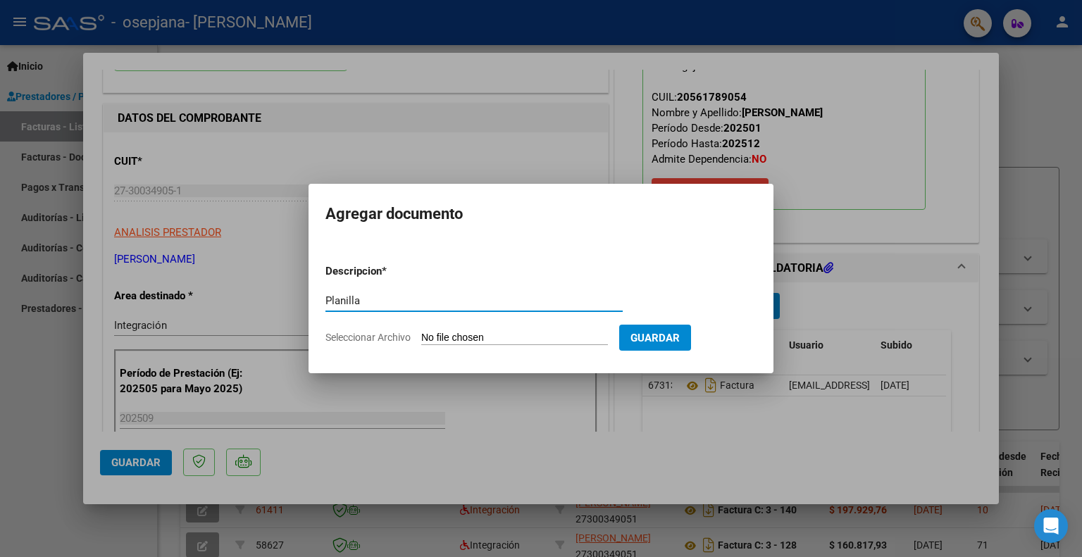
type input "Planilla"
click at [475, 337] on input "Seleccionar Archivo" at bounding box center [514, 338] width 187 height 13
type input "C:\fakepath\Planilla Septiembre [PERSON_NAME].pdf"
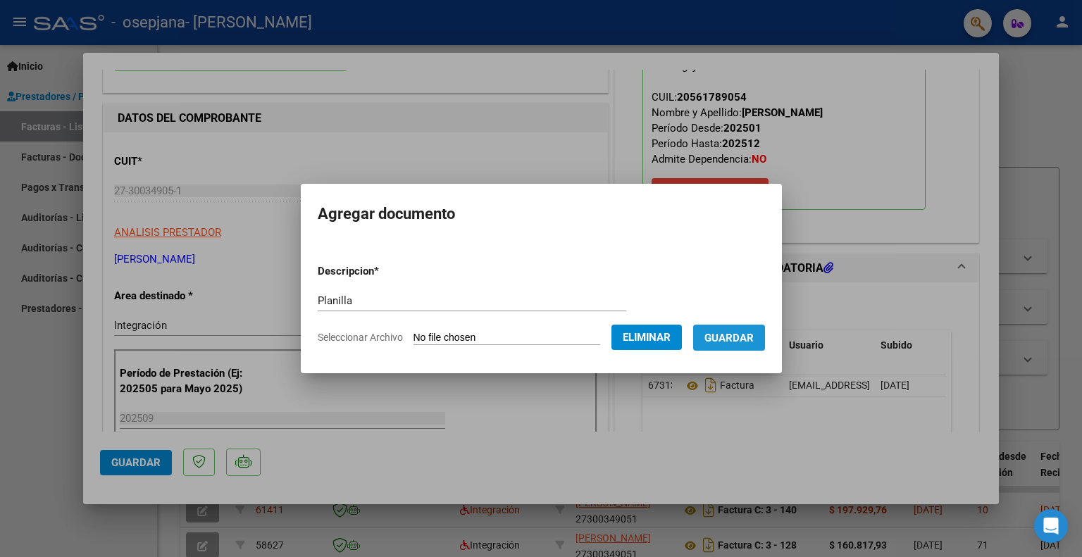
click at [739, 340] on span "Guardar" at bounding box center [728, 338] width 49 height 13
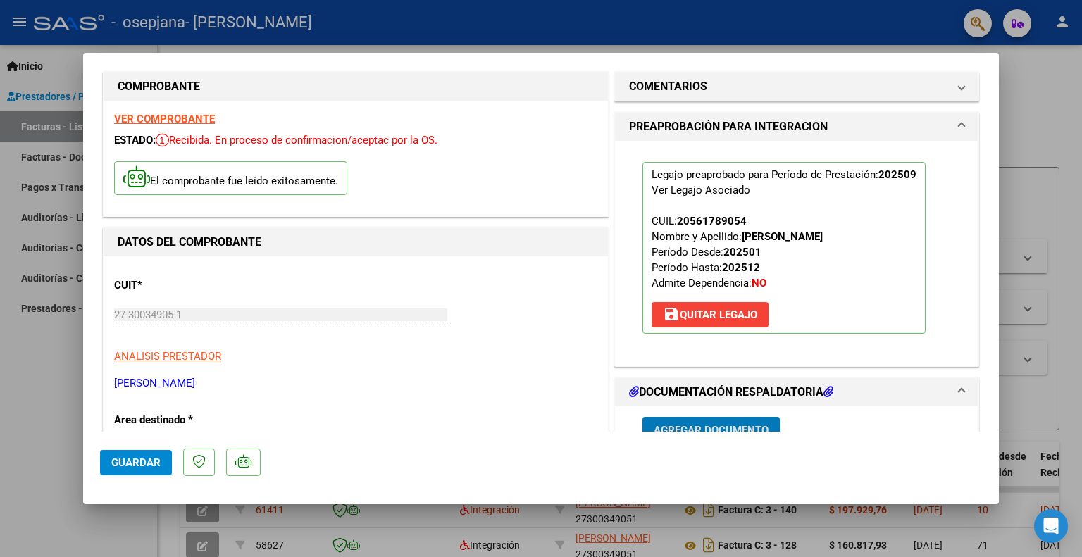
scroll to position [0, 0]
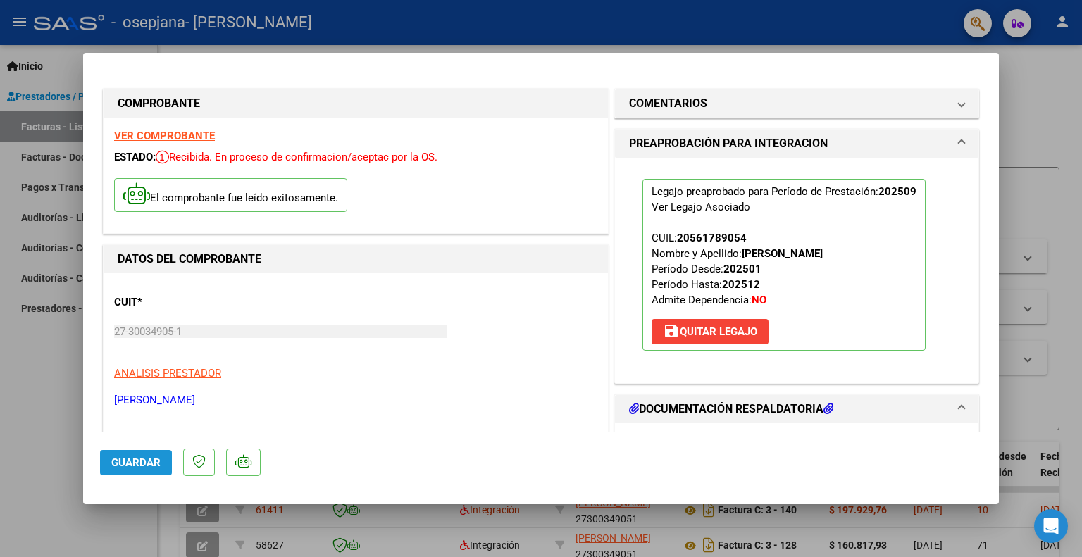
click at [125, 467] on span "Guardar" at bounding box center [135, 462] width 49 height 13
click at [1030, 88] on div at bounding box center [541, 278] width 1082 height 557
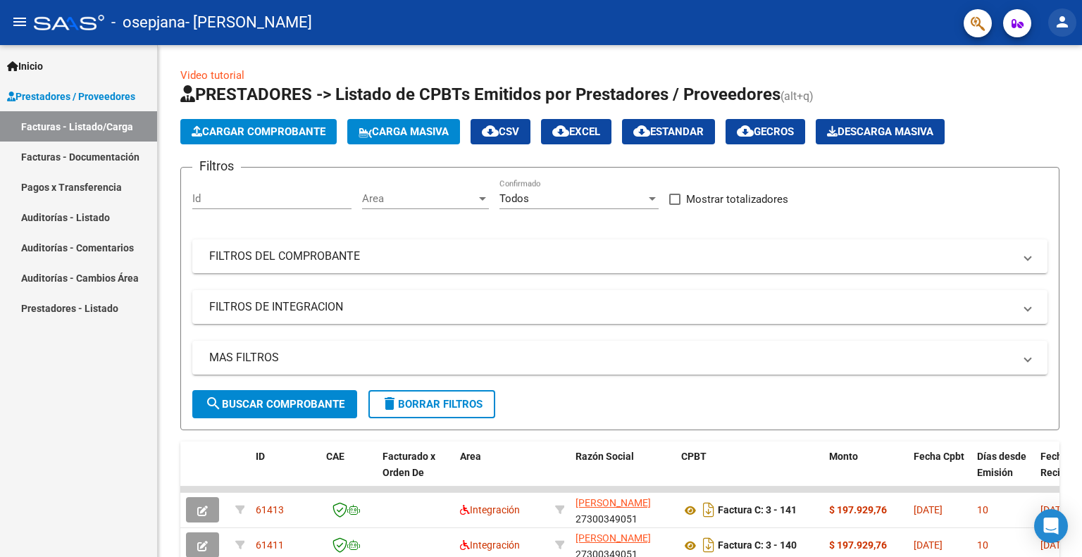
click at [1062, 21] on mat-icon "person" at bounding box center [1062, 21] width 17 height 17
click at [1033, 98] on button "exit_to_app Salir" at bounding box center [1033, 93] width 86 height 34
